Goal: Information Seeking & Learning: Learn about a topic

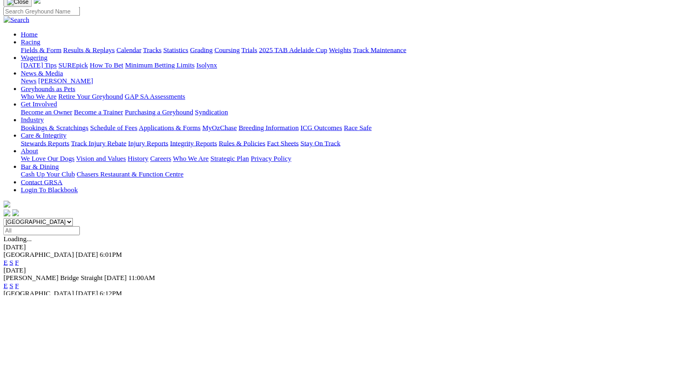
scroll to position [80, 0]
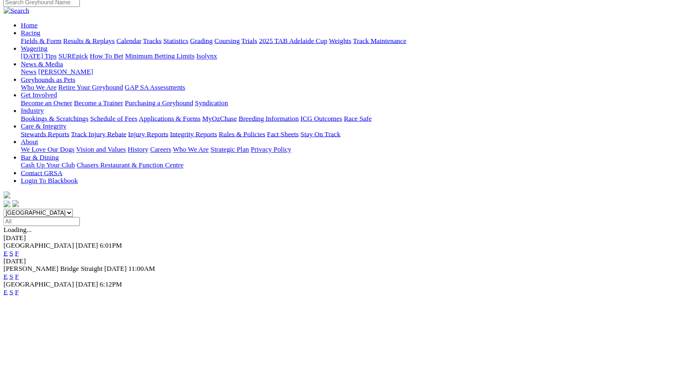
scroll to position [144, 0]
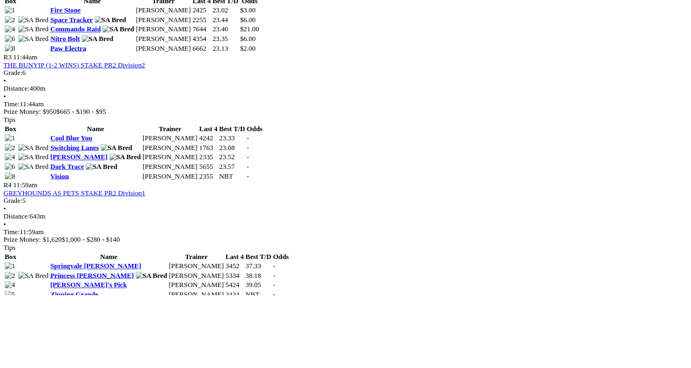
scroll to position [800, 0]
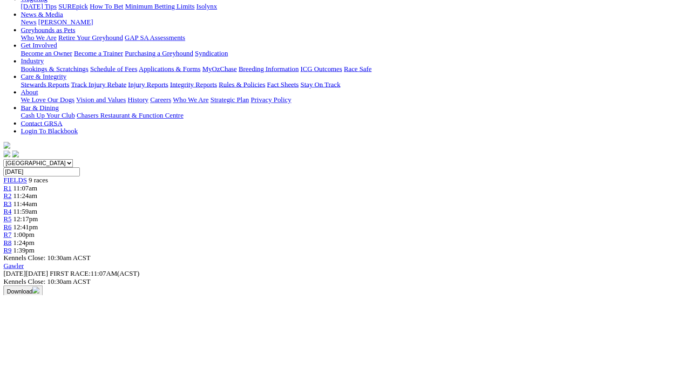
scroll to position [122, 0]
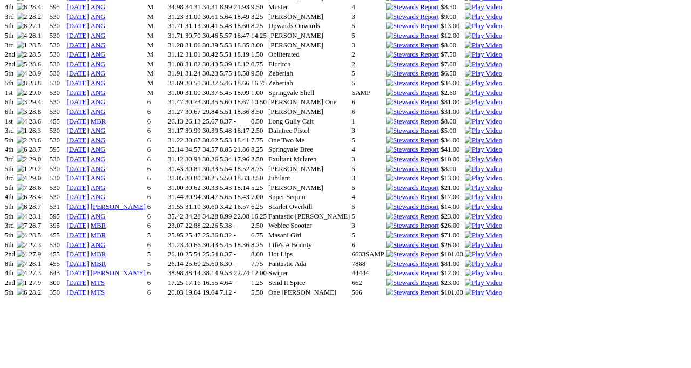
scroll to position [928, 0]
